Goal: Task Accomplishment & Management: Use online tool/utility

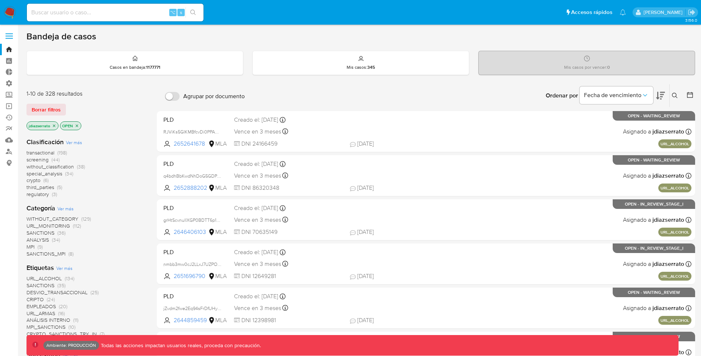
click at [12, 33] on span at bounding box center [9, 33] width 7 height 1
click at [0, 0] on input "checkbox" at bounding box center [0, 0] width 0 height 0
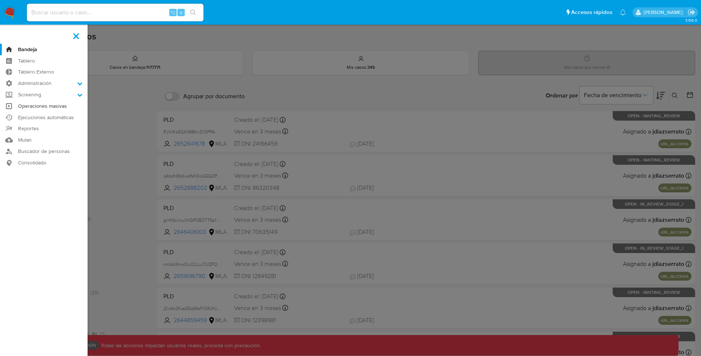
click at [55, 106] on link "Operaciones masivas" at bounding box center [44, 105] width 88 height 11
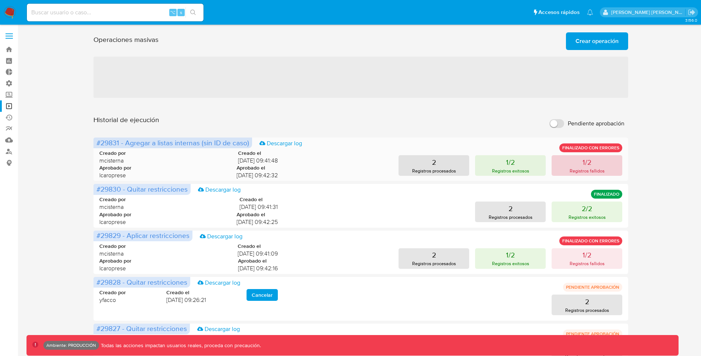
click at [577, 167] on p "Registros fallidos" at bounding box center [586, 170] width 35 height 7
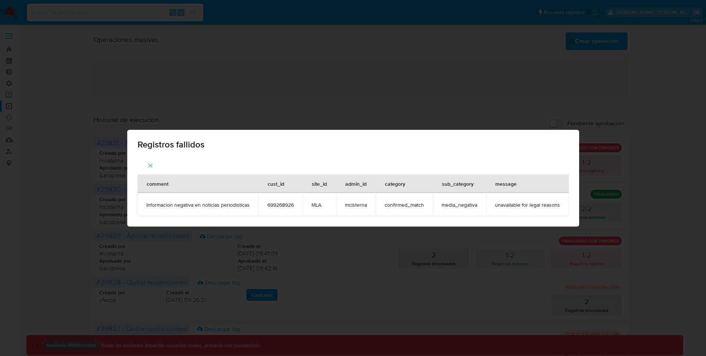
click at [153, 164] on button "button" at bounding box center [151, 166] width 26 height 18
